Goal: Information Seeking & Learning: Learn about a topic

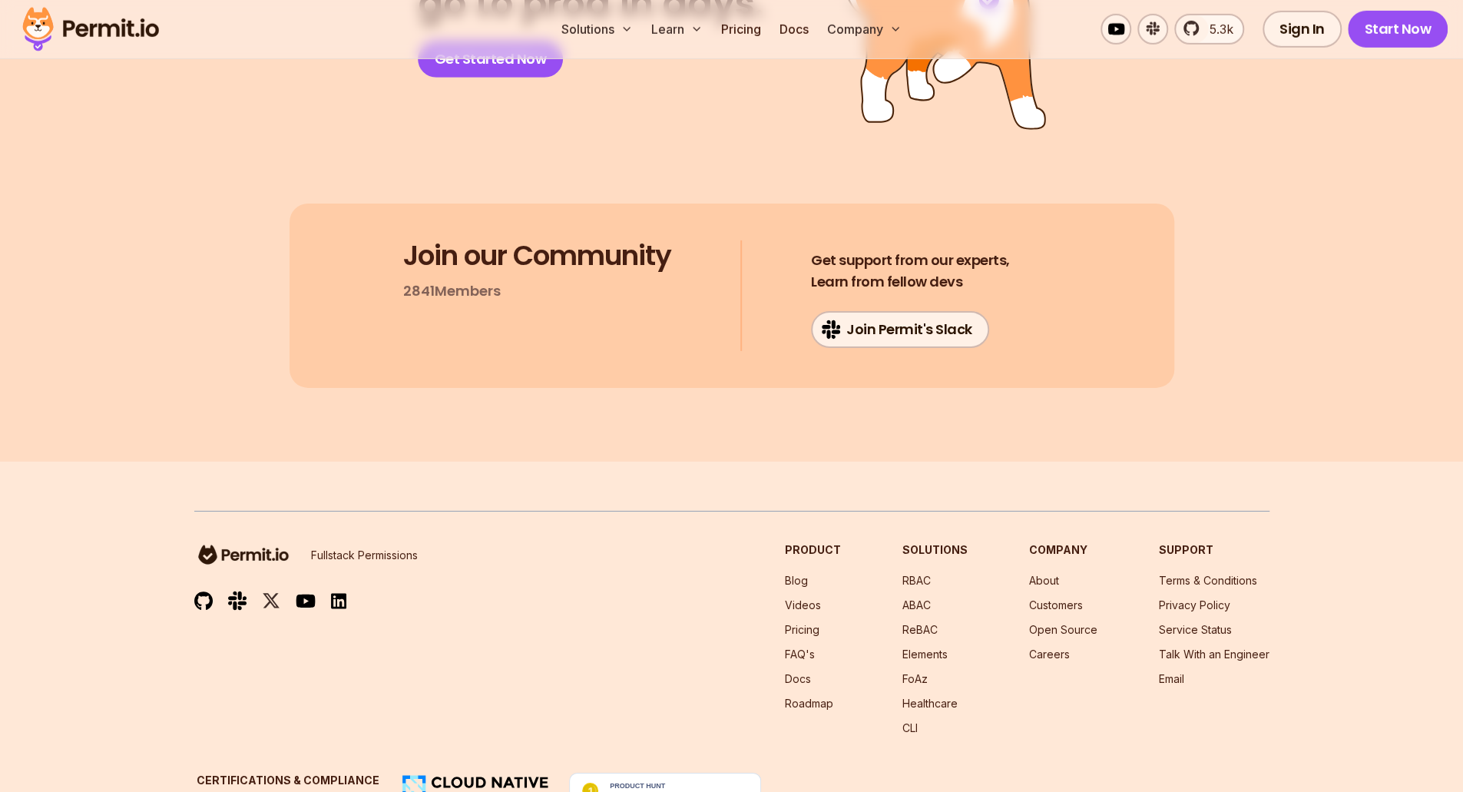
scroll to position [8136, 0]
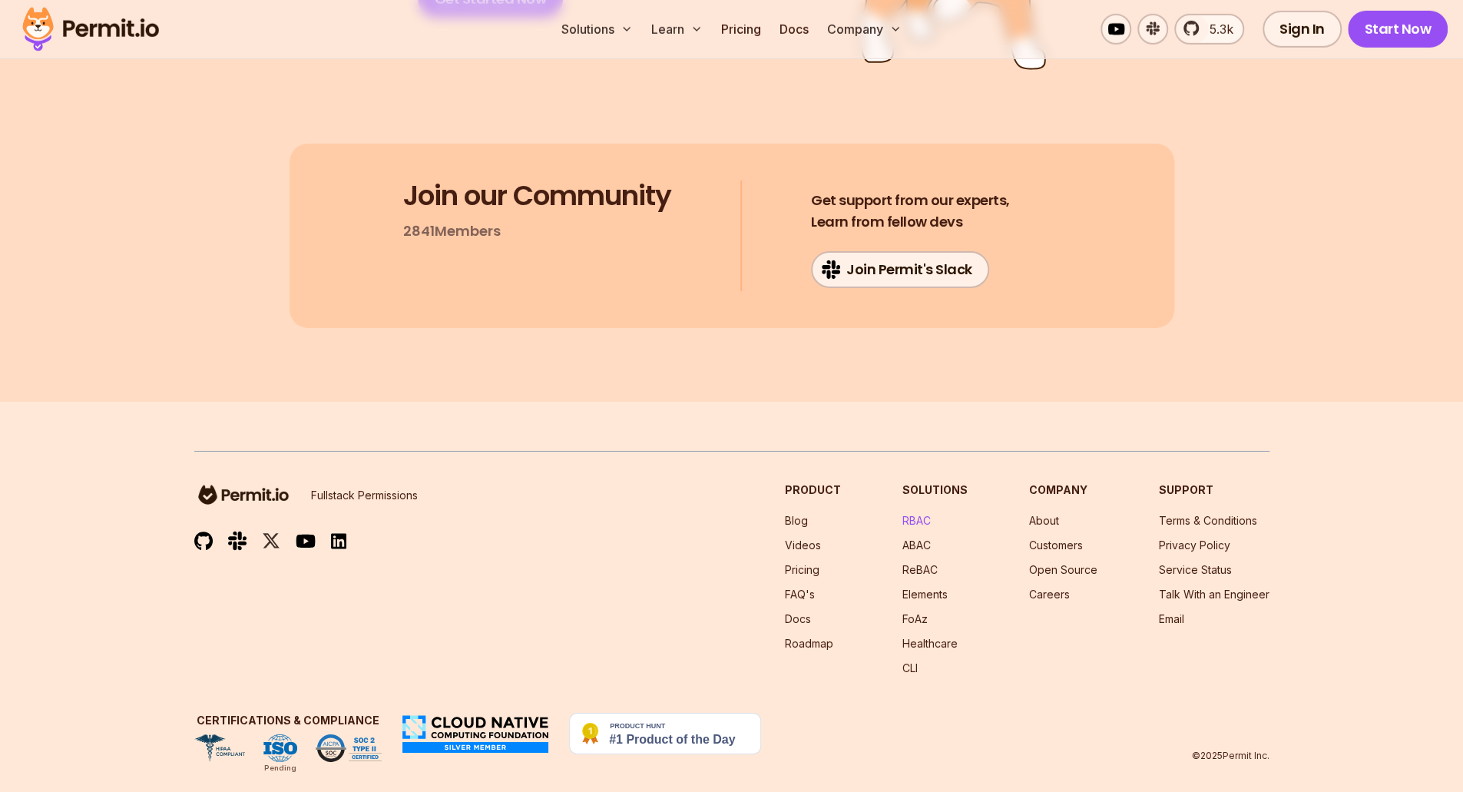
click at [923, 514] on link "RBAC" at bounding box center [917, 520] width 28 height 13
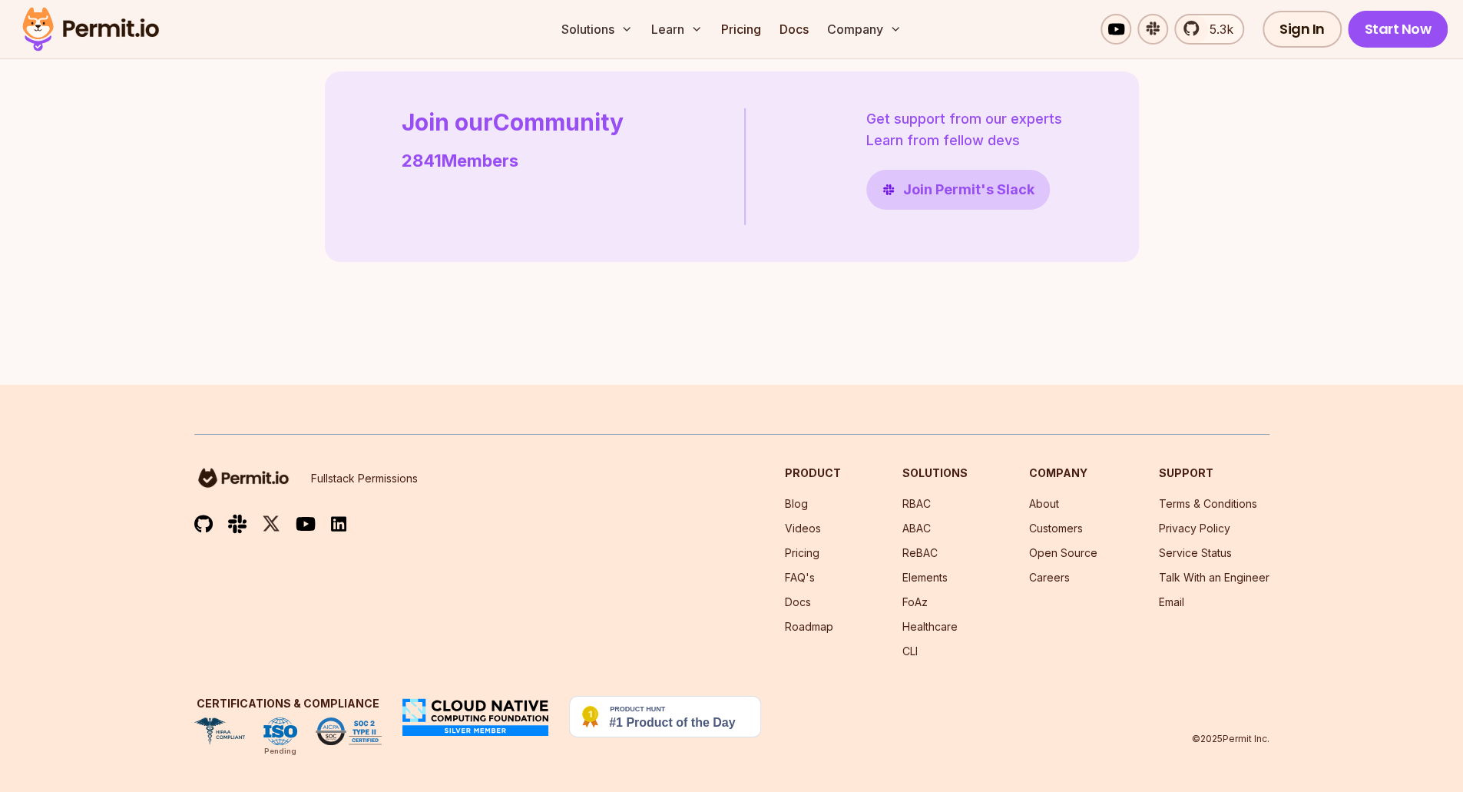
scroll to position [4404, 0]
